Goal: Check status: Check status

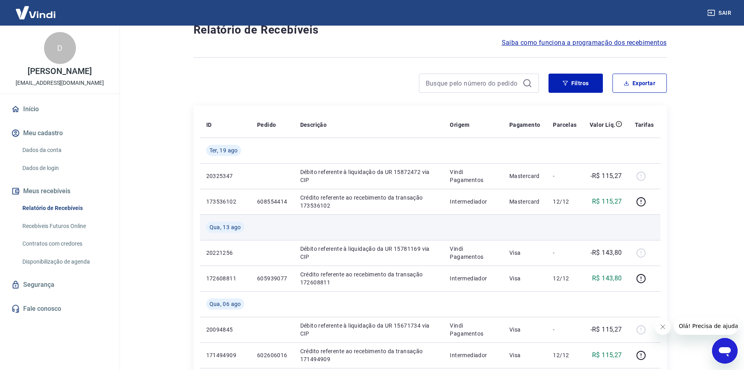
scroll to position [40, 0]
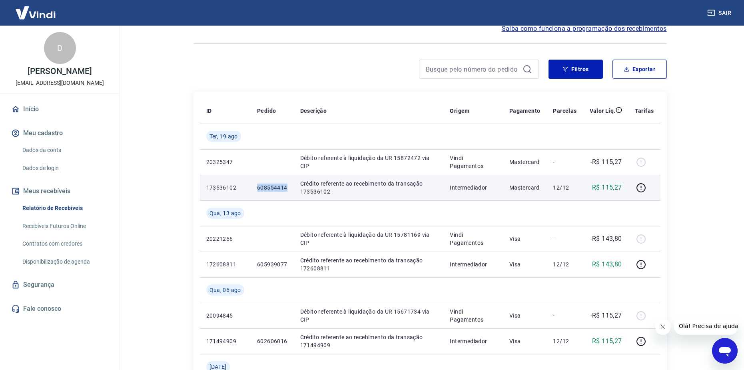
drag, startPoint x: 285, startPoint y: 186, endPoint x: 257, endPoint y: 183, distance: 28.1
click at [257, 183] on td "608554414" at bounding box center [272, 188] width 43 height 26
copy p "608554414"
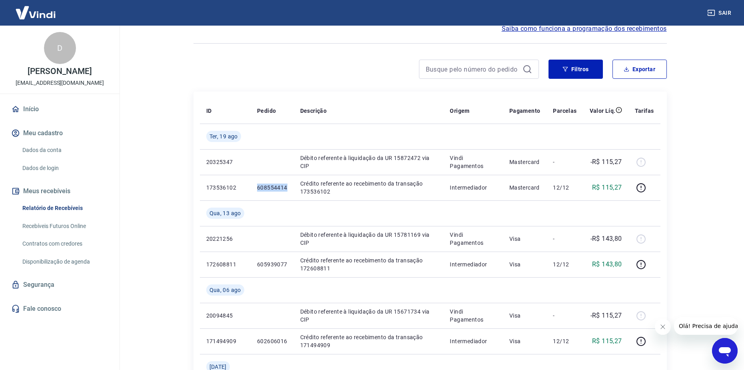
copy p "608554414"
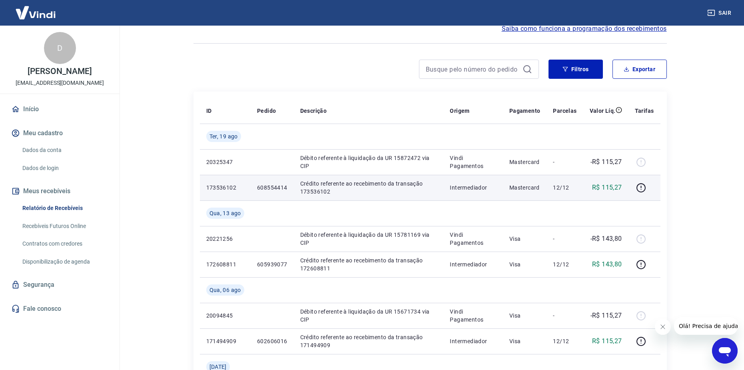
drag, startPoint x: 274, startPoint y: 220, endPoint x: 259, endPoint y: 192, distance: 32.1
click at [274, 217] on td at bounding box center [272, 213] width 43 height 26
copy p "608554414"
drag, startPoint x: 256, startPoint y: 187, endPoint x: 282, endPoint y: 190, distance: 26.9
click at [286, 190] on td "608554414" at bounding box center [272, 188] width 43 height 26
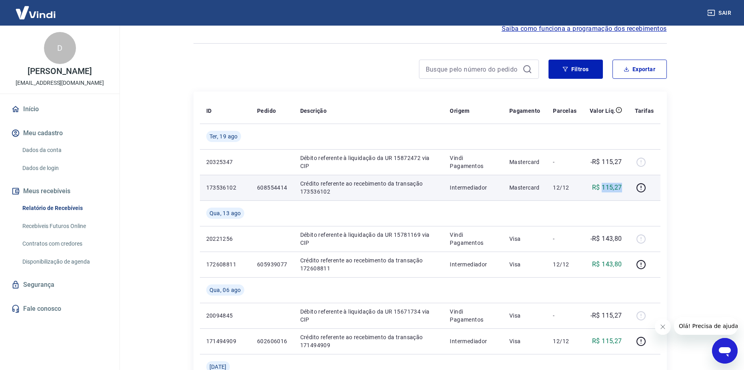
copy p "115,27"
drag, startPoint x: 602, startPoint y: 187, endPoint x: 624, endPoint y: 187, distance: 21.2
click at [624, 187] on td "R$ 115,27" at bounding box center [606, 188] width 45 height 26
